Goal: Transaction & Acquisition: Purchase product/service

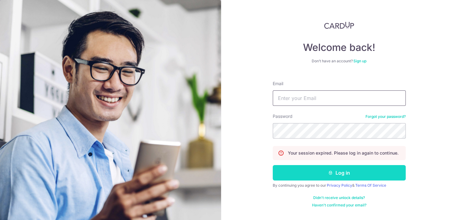
type input "lowexlow@gmail.com"
click at [338, 175] on button "Log in" at bounding box center [339, 172] width 133 height 15
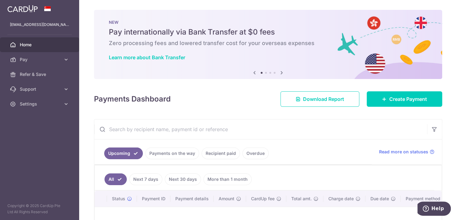
click at [186, 155] on link "Payments on the way" at bounding box center [172, 154] width 54 height 12
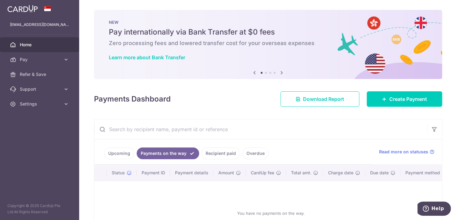
click at [122, 152] on link "Upcoming" at bounding box center [119, 154] width 30 height 12
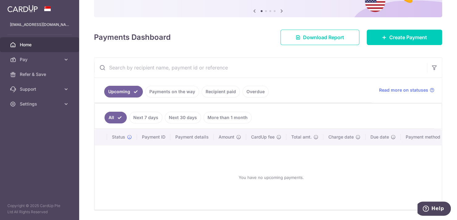
click at [254, 92] on link "Overdue" at bounding box center [255, 92] width 26 height 12
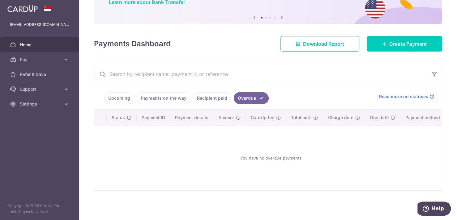
click at [118, 95] on link "Upcoming" at bounding box center [119, 98] width 30 height 12
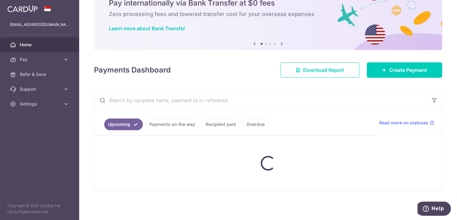
scroll to position [62, 0]
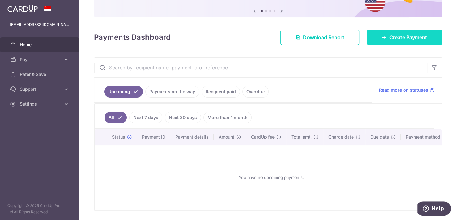
click at [405, 35] on span "Create Payment" at bounding box center [408, 37] width 38 height 7
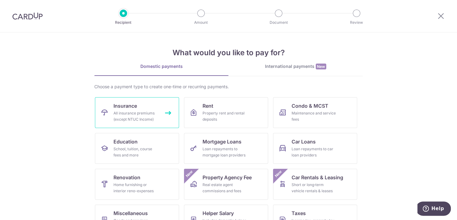
click at [137, 108] on link "Insurance All insurance premiums (except NTUC Income)" at bounding box center [137, 112] width 84 height 31
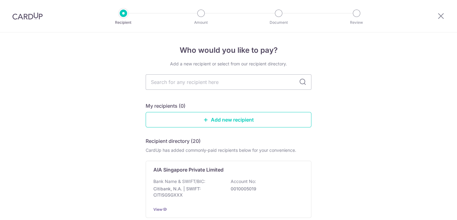
click at [200, 82] on input "text" at bounding box center [229, 82] width 166 height 15
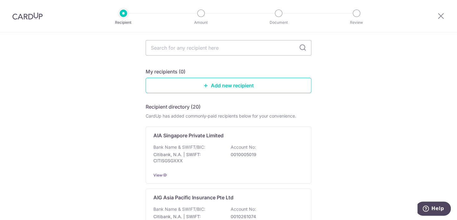
scroll to position [31, 0]
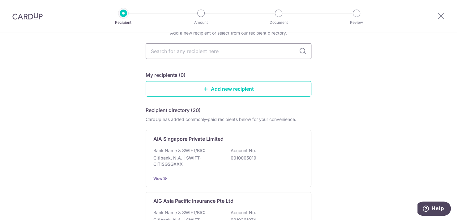
drag, startPoint x: 205, startPoint y: 51, endPoint x: 203, endPoint y: 53, distance: 3.5
click at [205, 51] on input "text" at bounding box center [229, 51] width 166 height 15
type input "f"
type input "great"
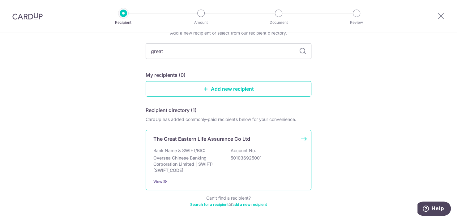
click at [220, 140] on p "The Great Eastern Life Assurance Co Ltd" at bounding box center [201, 138] width 97 height 7
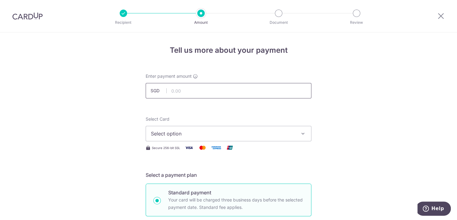
click at [208, 96] on input "text" at bounding box center [229, 90] width 166 height 15
type input "628.90"
click at [199, 134] on span "Select option" at bounding box center [223, 133] width 144 height 7
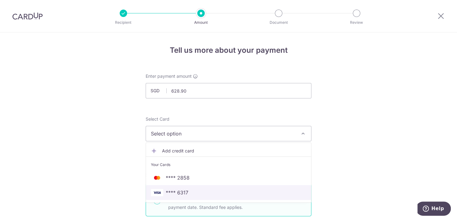
click at [185, 193] on span "**** 6317" at bounding box center [177, 192] width 23 height 7
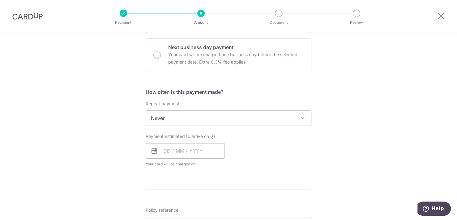
scroll to position [186, 0]
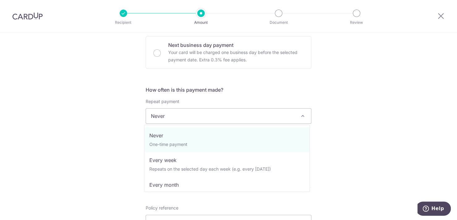
click at [222, 113] on span "Never" at bounding box center [228, 116] width 165 height 15
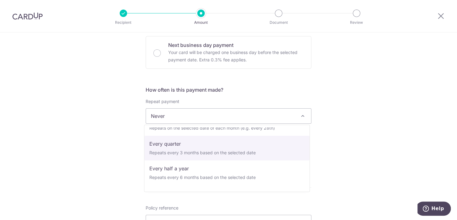
scroll to position [87, 0]
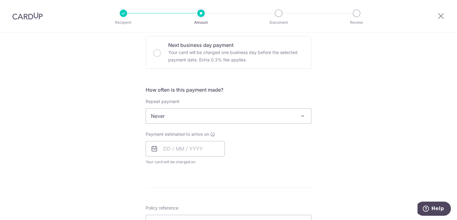
click at [105, 126] on div "Tell us more about your payment Enter payment amount SGD 628.90 628.90 Select C…" at bounding box center [228, 126] width 457 height 559
click at [193, 107] on div "Repeat payment Never Every week Every month Every quarter Every half a year Eve…" at bounding box center [229, 111] width 166 height 25
click at [178, 149] on input "text" at bounding box center [185, 148] width 79 height 15
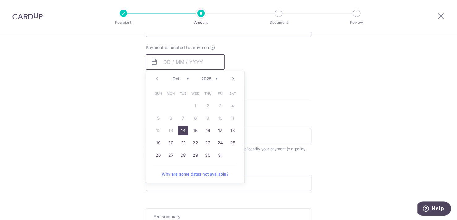
scroll to position [278, 0]
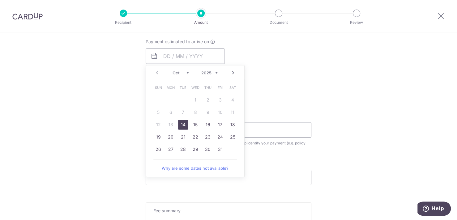
drag, startPoint x: 181, startPoint y: 127, endPoint x: 264, endPoint y: 103, distance: 86.8
click at [181, 127] on link "14" at bounding box center [183, 125] width 10 height 10
type input "[DATE]"
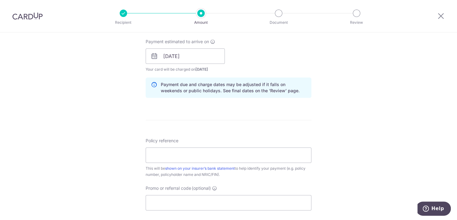
drag, startPoint x: 338, startPoint y: 114, endPoint x: 334, endPoint y: 116, distance: 4.6
click at [338, 114] on div "Tell us more about your payment Enter payment amount SGD 628.90 628.90 Select C…" at bounding box center [228, 46] width 457 height 585
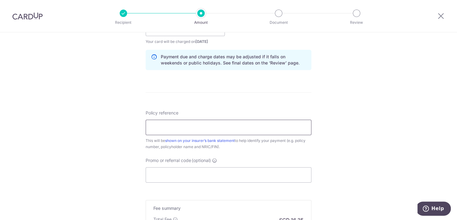
scroll to position [309, 0]
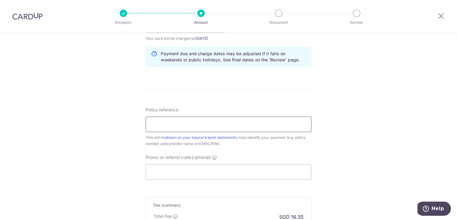
click at [186, 122] on input "Policy reference" at bounding box center [229, 124] width 166 height 15
click at [166, 129] on input "Policy reference" at bounding box center [229, 124] width 166 height 15
type input "0238232755"
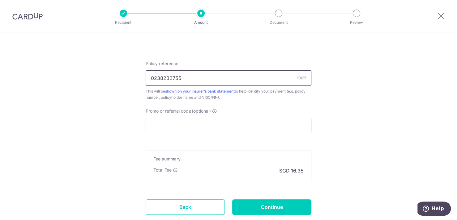
scroll to position [371, 0]
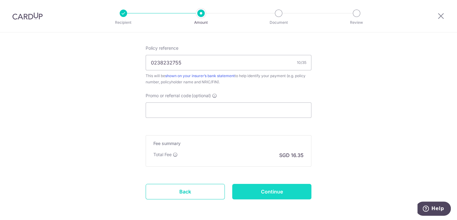
click at [260, 196] on input "Continue" at bounding box center [271, 191] width 79 height 15
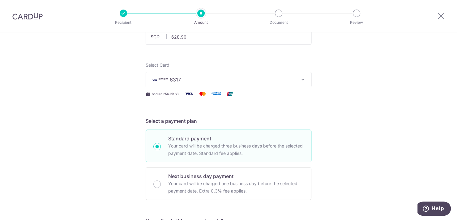
scroll to position [0, 0]
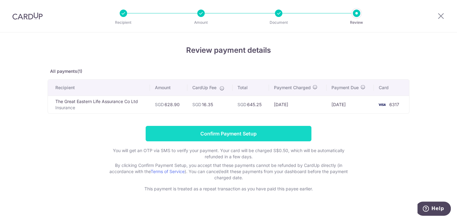
click at [258, 131] on input "Confirm Payment Setup" at bounding box center [229, 133] width 166 height 15
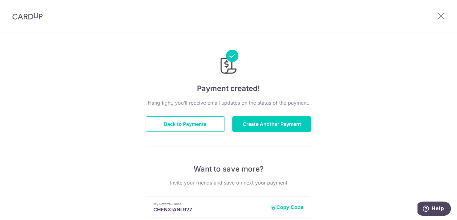
click at [442, 23] on div at bounding box center [441, 16] width 32 height 32
click at [441, 18] on icon at bounding box center [440, 16] width 7 height 8
